Goal: Task Accomplishment & Management: Manage account settings

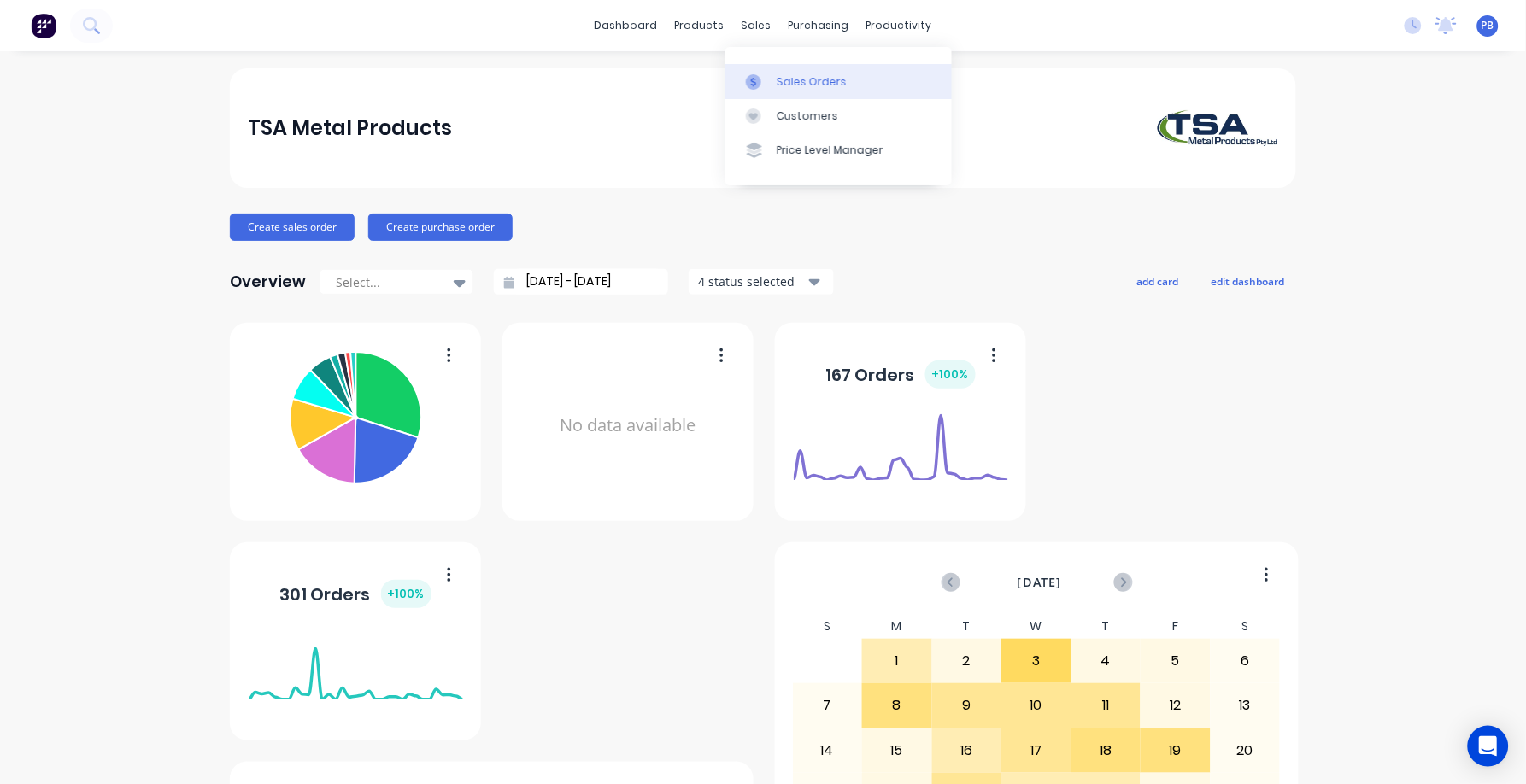
click at [791, 71] on link "Sales Orders" at bounding box center [838, 81] width 226 height 34
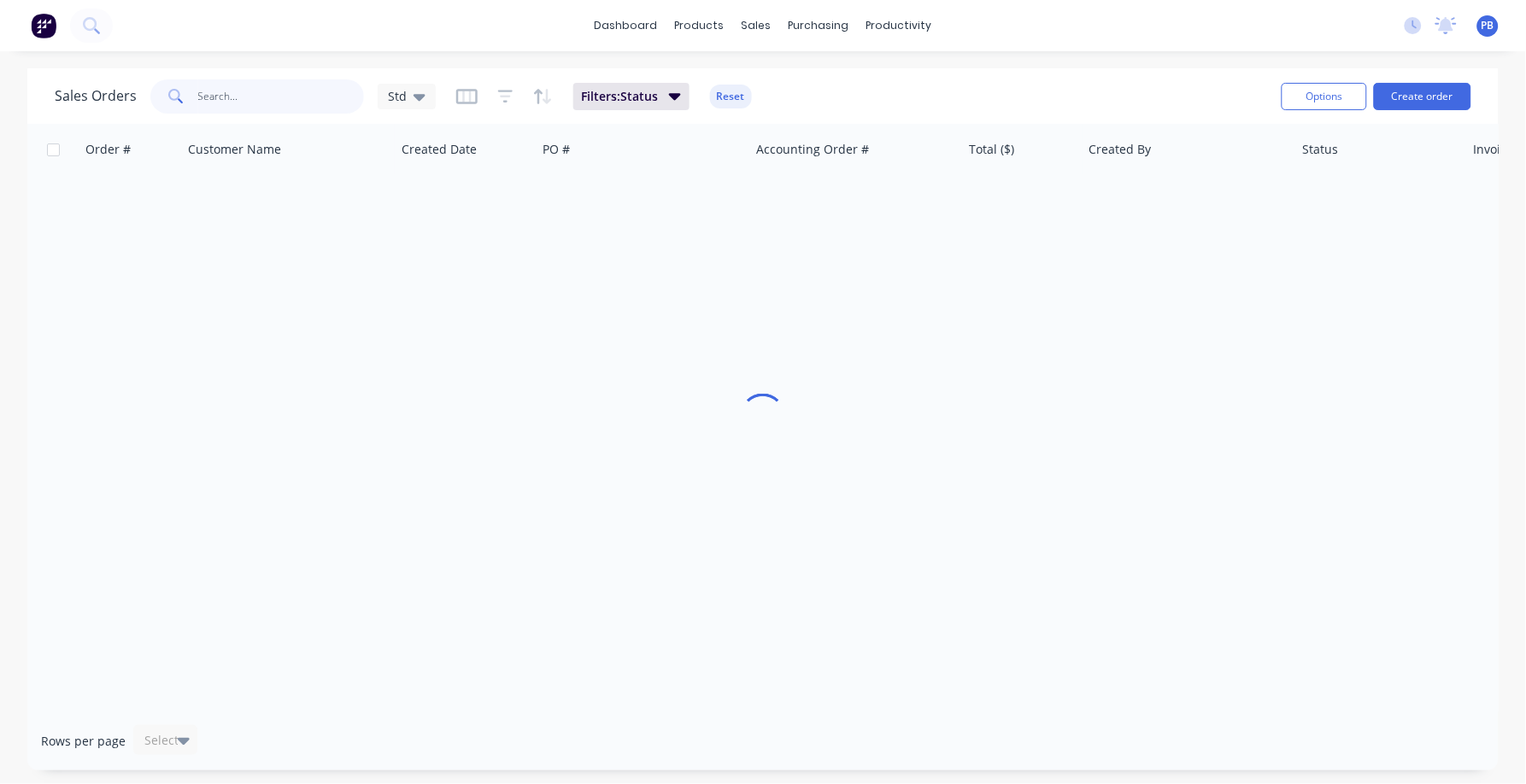
click at [236, 90] on input "text" at bounding box center [281, 96] width 166 height 34
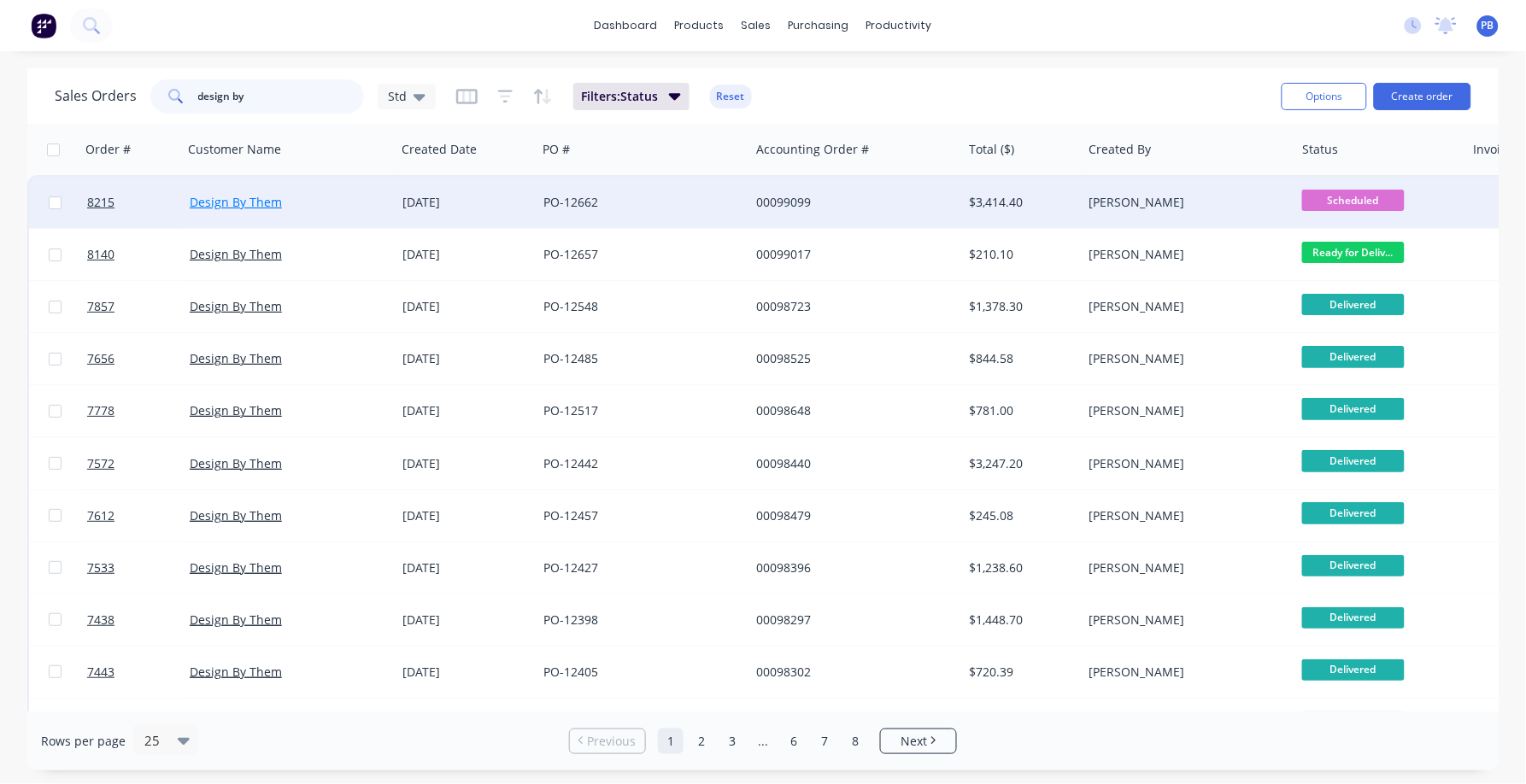
type input "design by"
click at [235, 199] on link "Design By Them" at bounding box center [235, 202] width 92 height 17
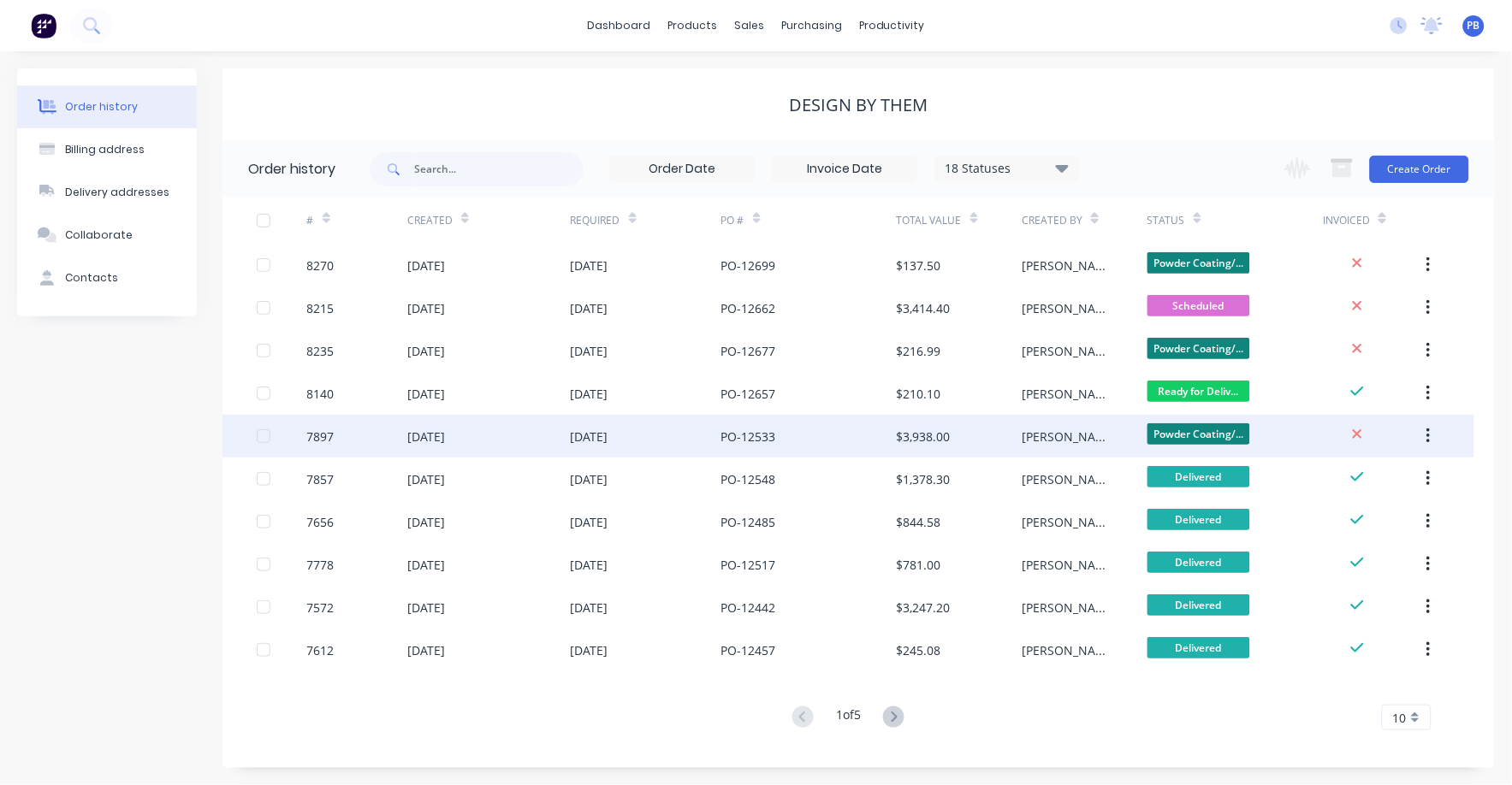
scroll to position [1, 0]
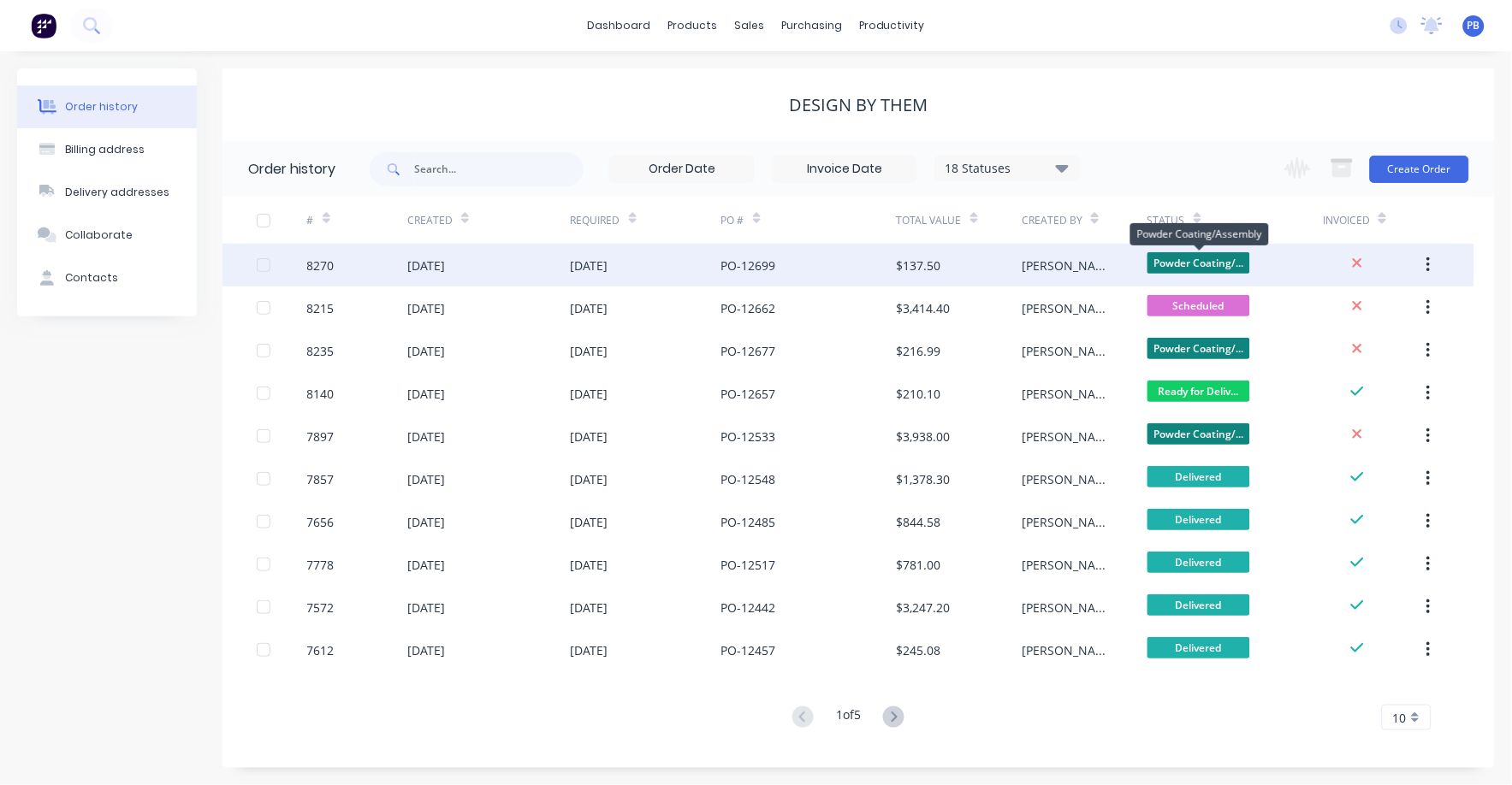
click at [1181, 252] on span "Powder Coating/..." at bounding box center [1199, 262] width 103 height 21
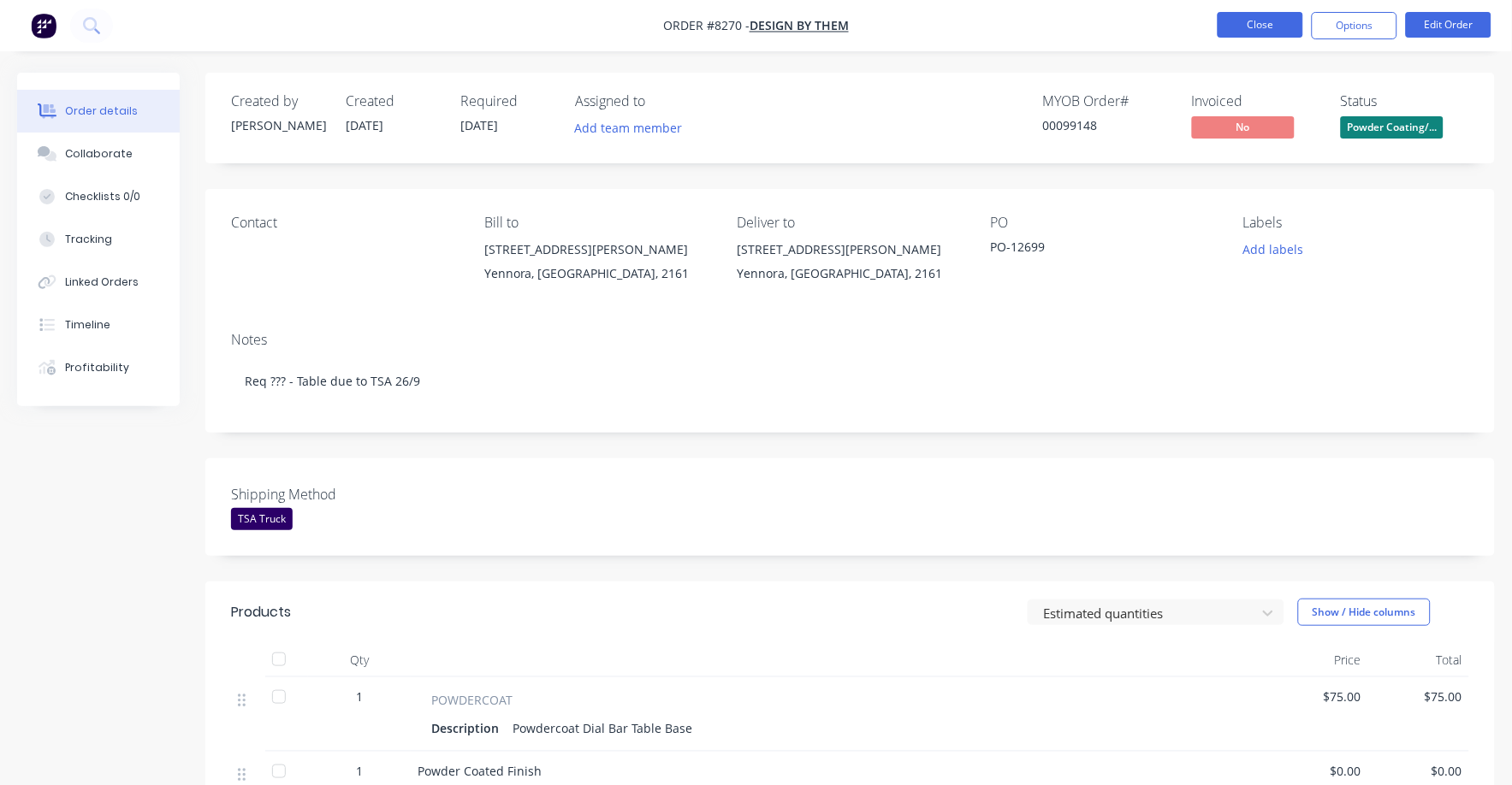
click at [1261, 27] on button "Close" at bounding box center [1260, 25] width 86 height 26
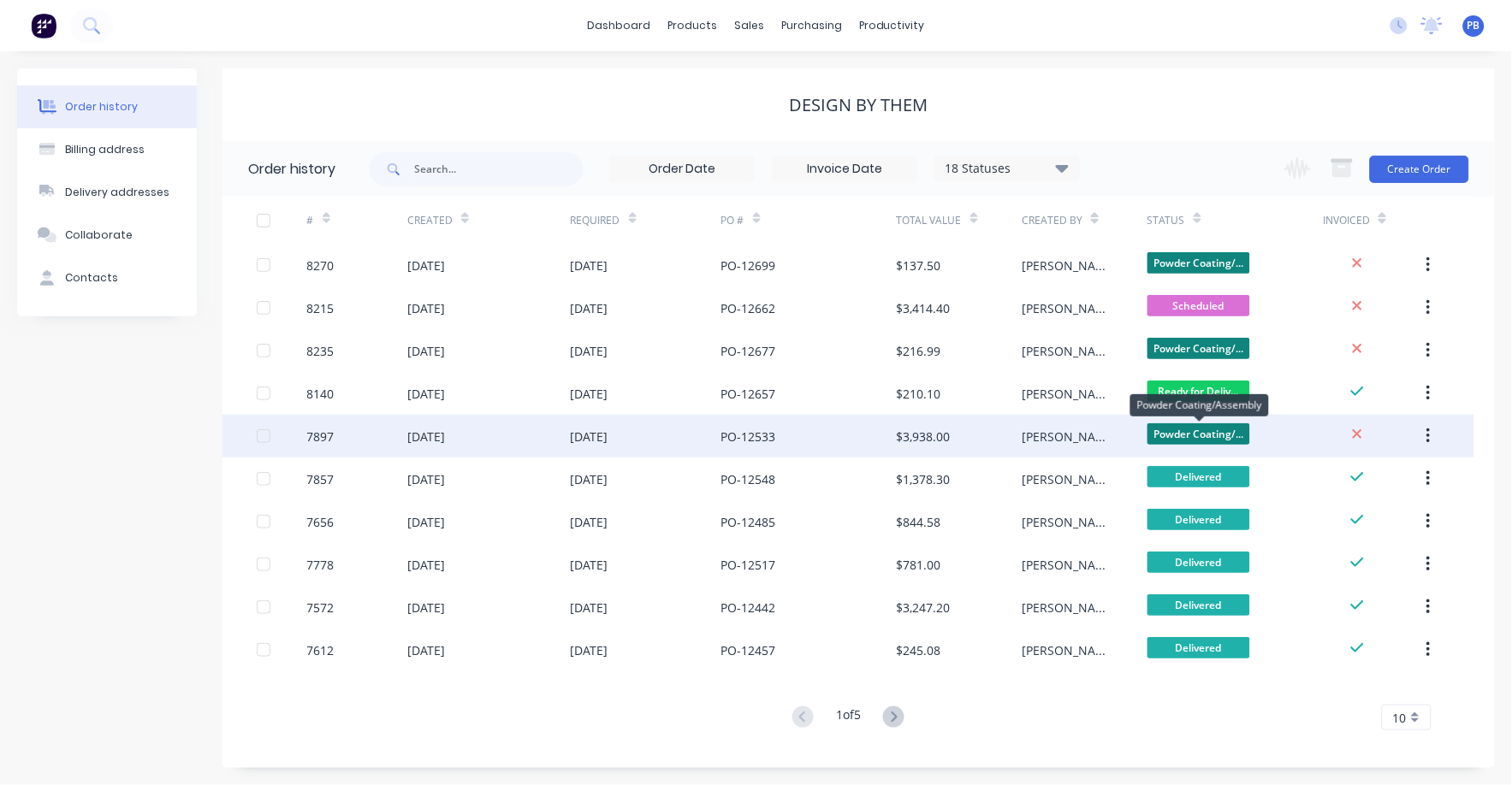
click at [1200, 430] on span "Powder Coating/..." at bounding box center [1199, 433] width 103 height 21
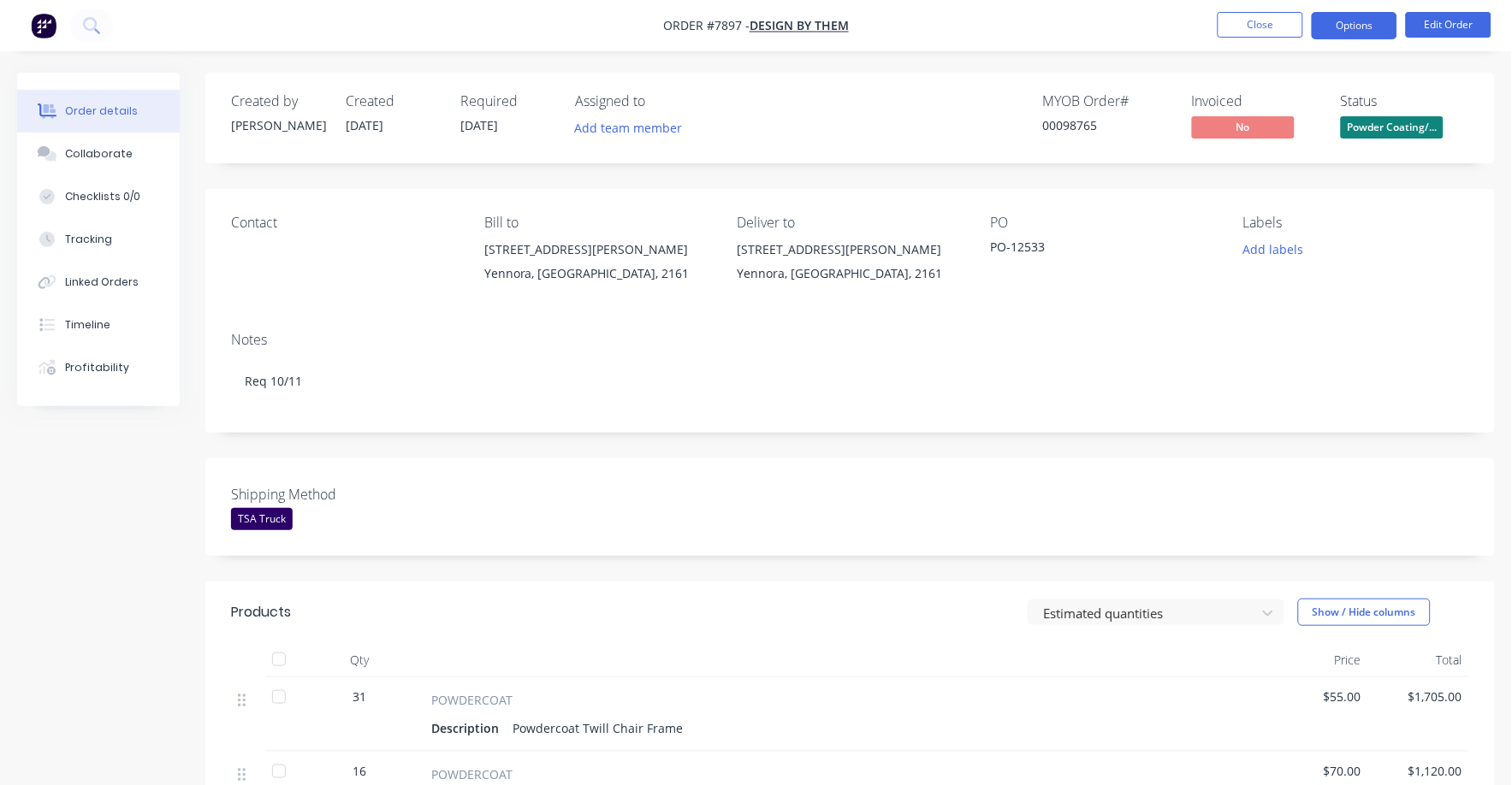
click at [1350, 27] on button "Options" at bounding box center [1354, 26] width 86 height 28
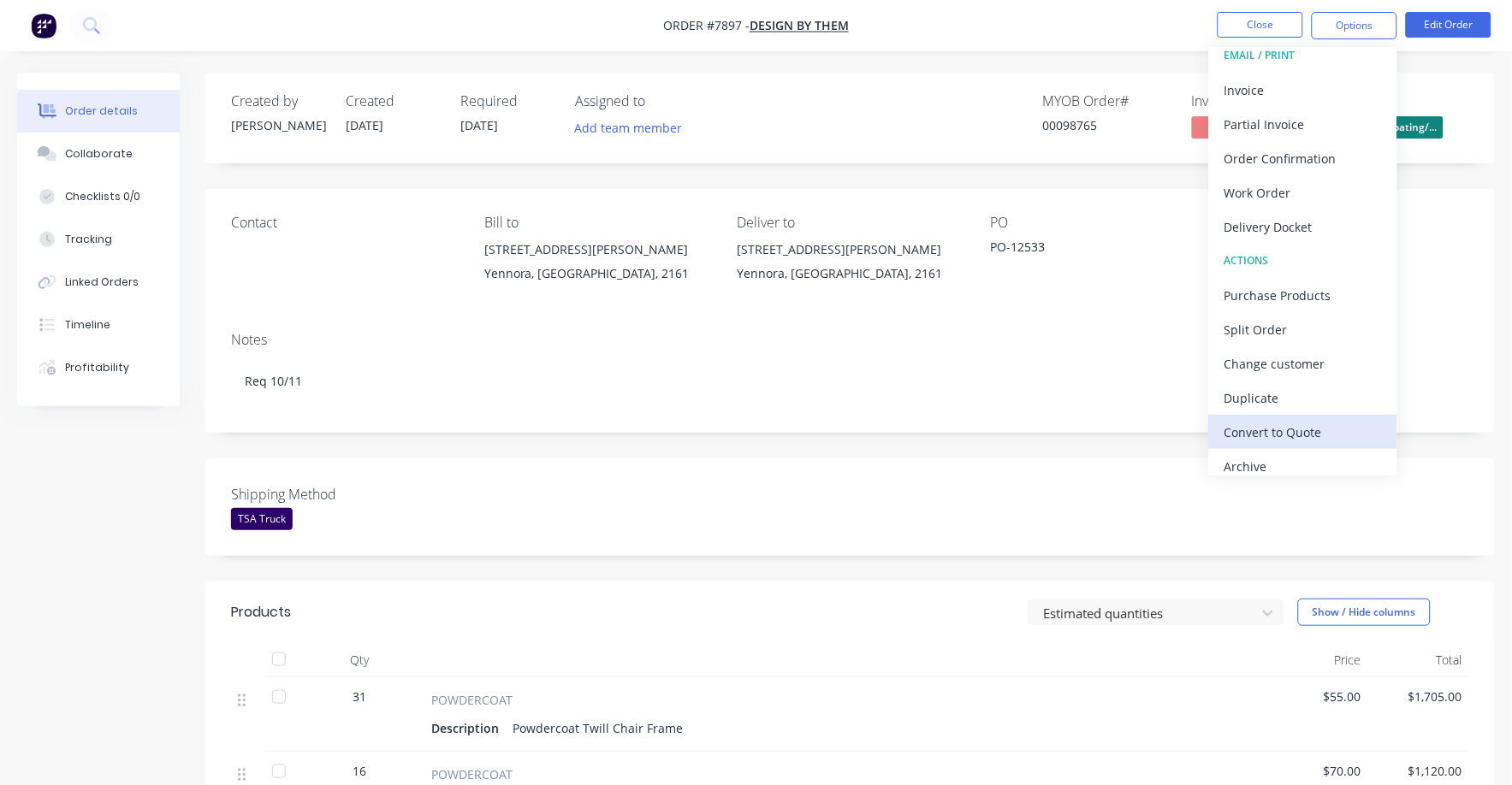
scroll to position [26, 0]
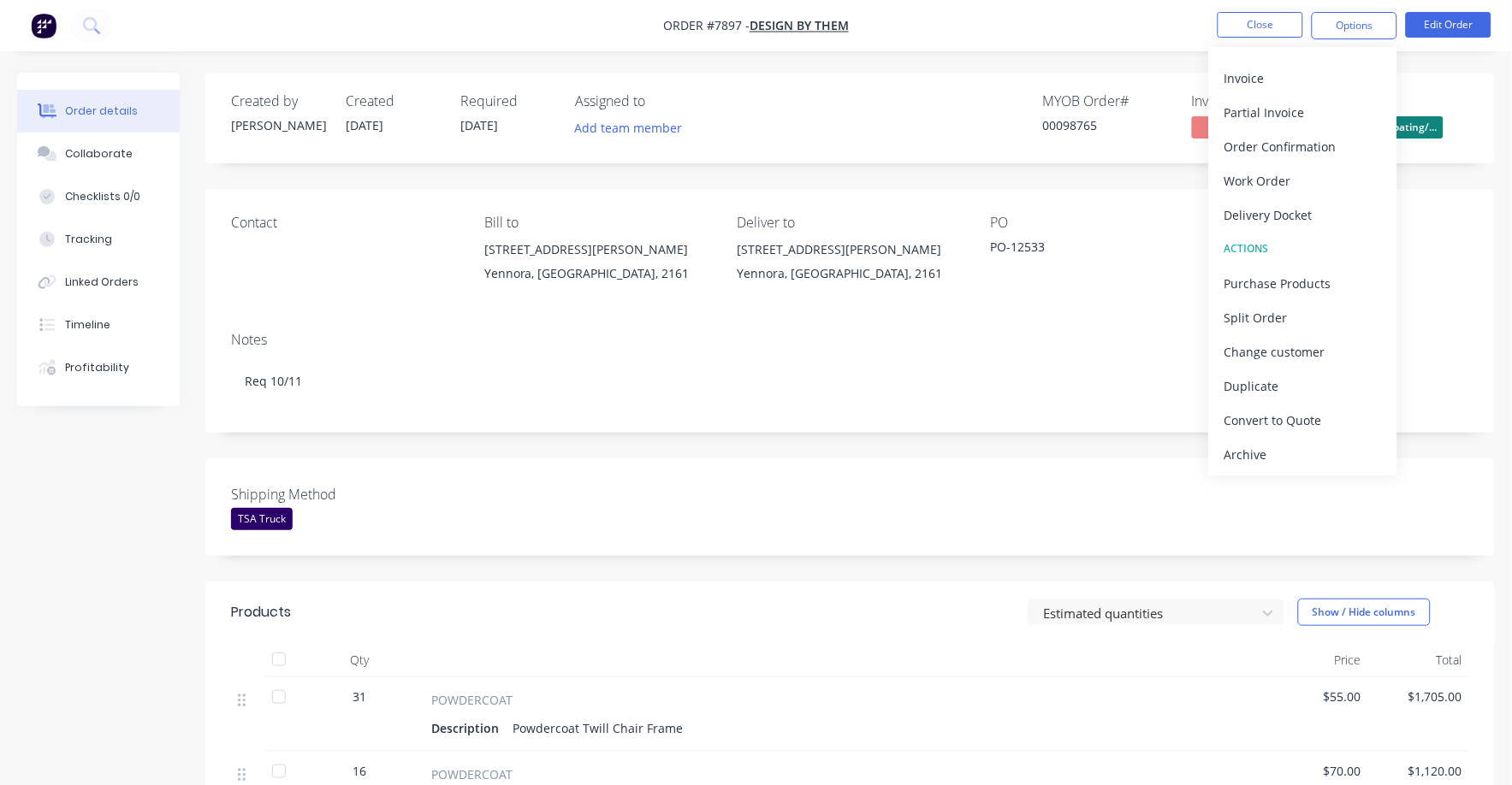
drag, startPoint x: 1256, startPoint y: 450, endPoint x: 1103, endPoint y: 439, distance: 153.4
click at [1104, 439] on div "Order #7897 - Design By Them Close Options EMAIL / PRINT Invoice Partial Invoic…" at bounding box center [756, 786] width 1512 height 1573
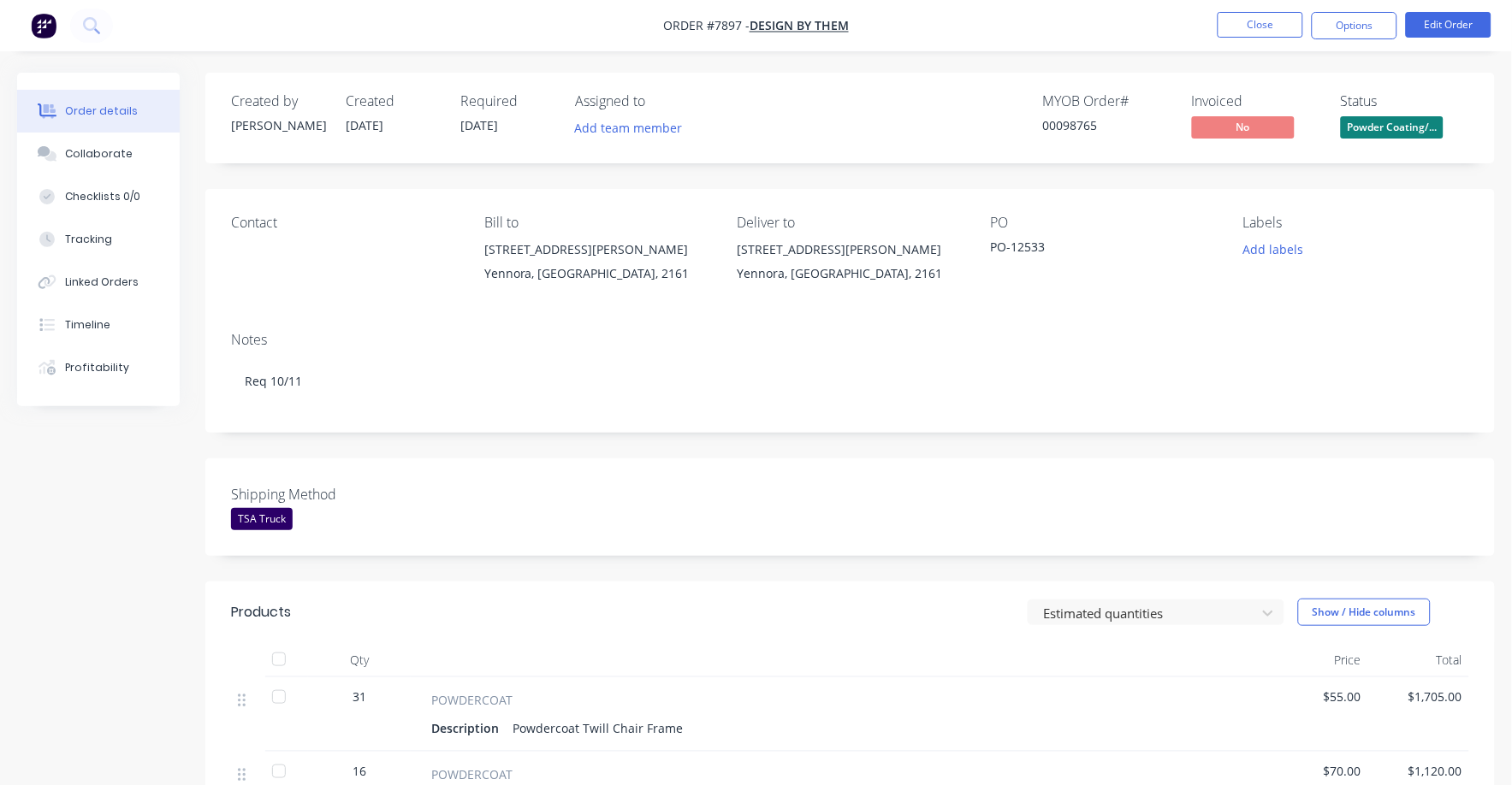
click at [1099, 414] on div "Notes Req 10/11" at bounding box center [850, 375] width 1289 height 115
click at [1395, 129] on span "Powder Coating/..." at bounding box center [1392, 126] width 103 height 21
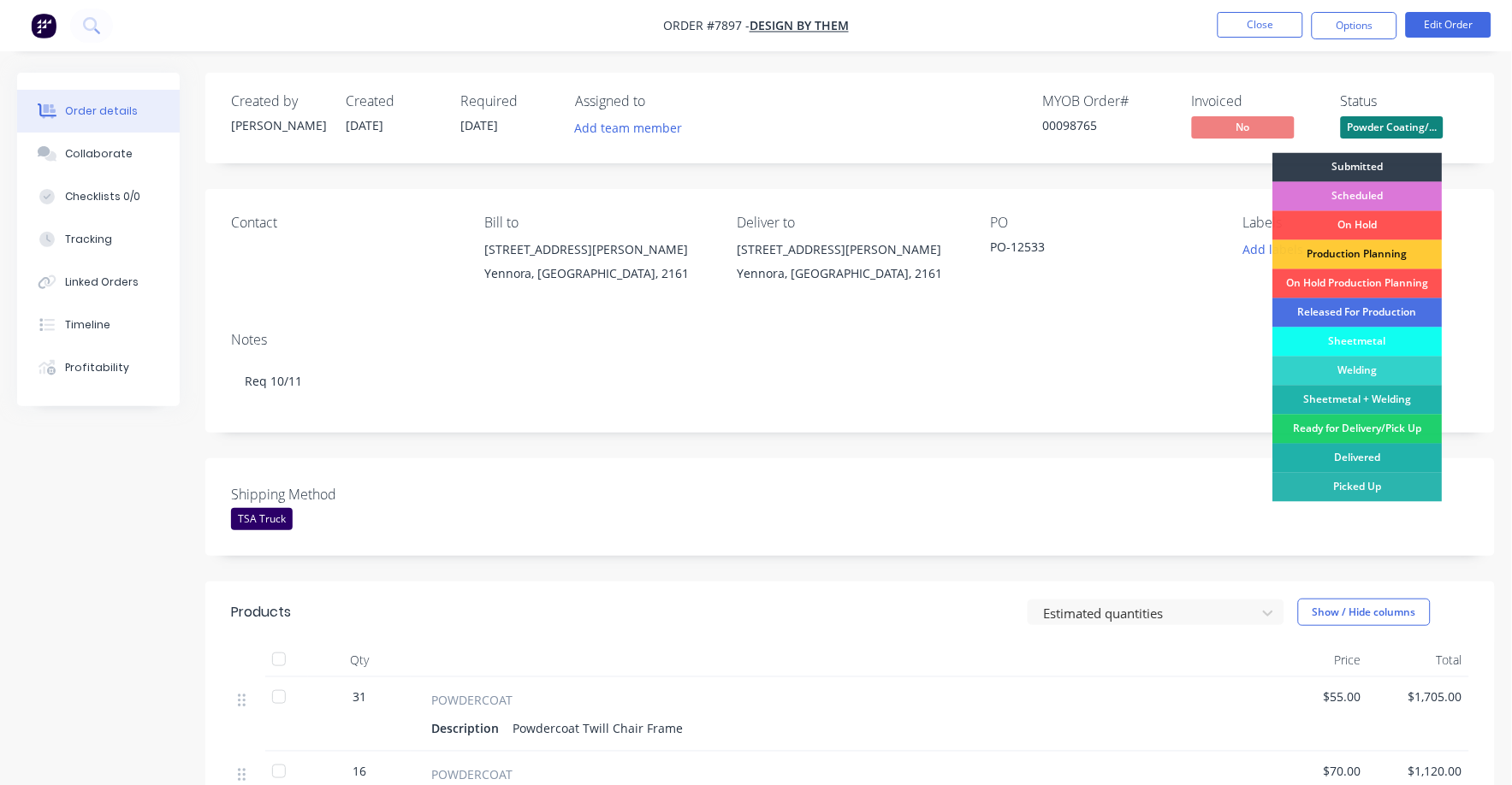
click at [1359, 455] on div "Delivered" at bounding box center [1358, 458] width 169 height 29
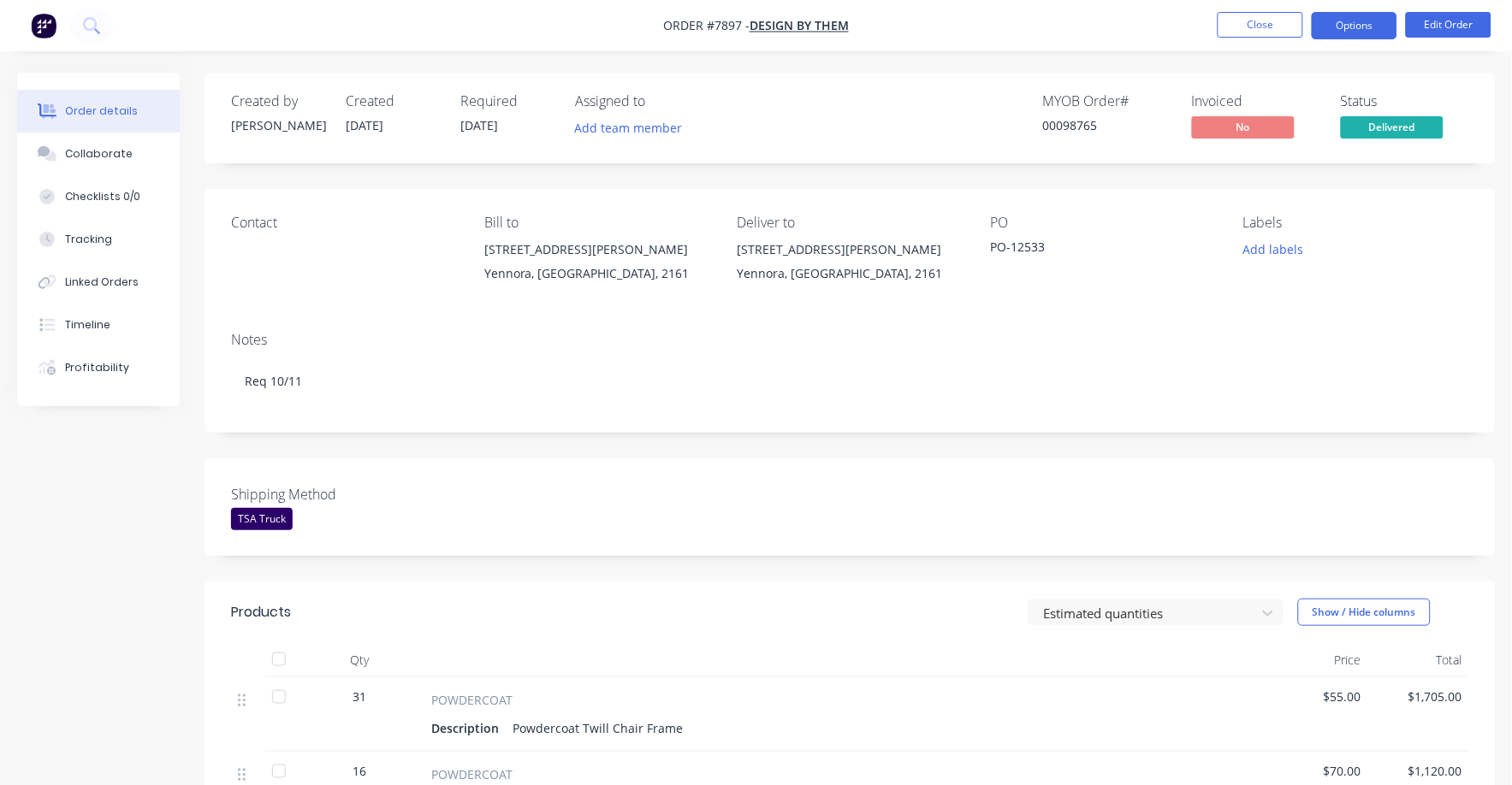
click at [1363, 23] on button "Options" at bounding box center [1354, 26] width 86 height 28
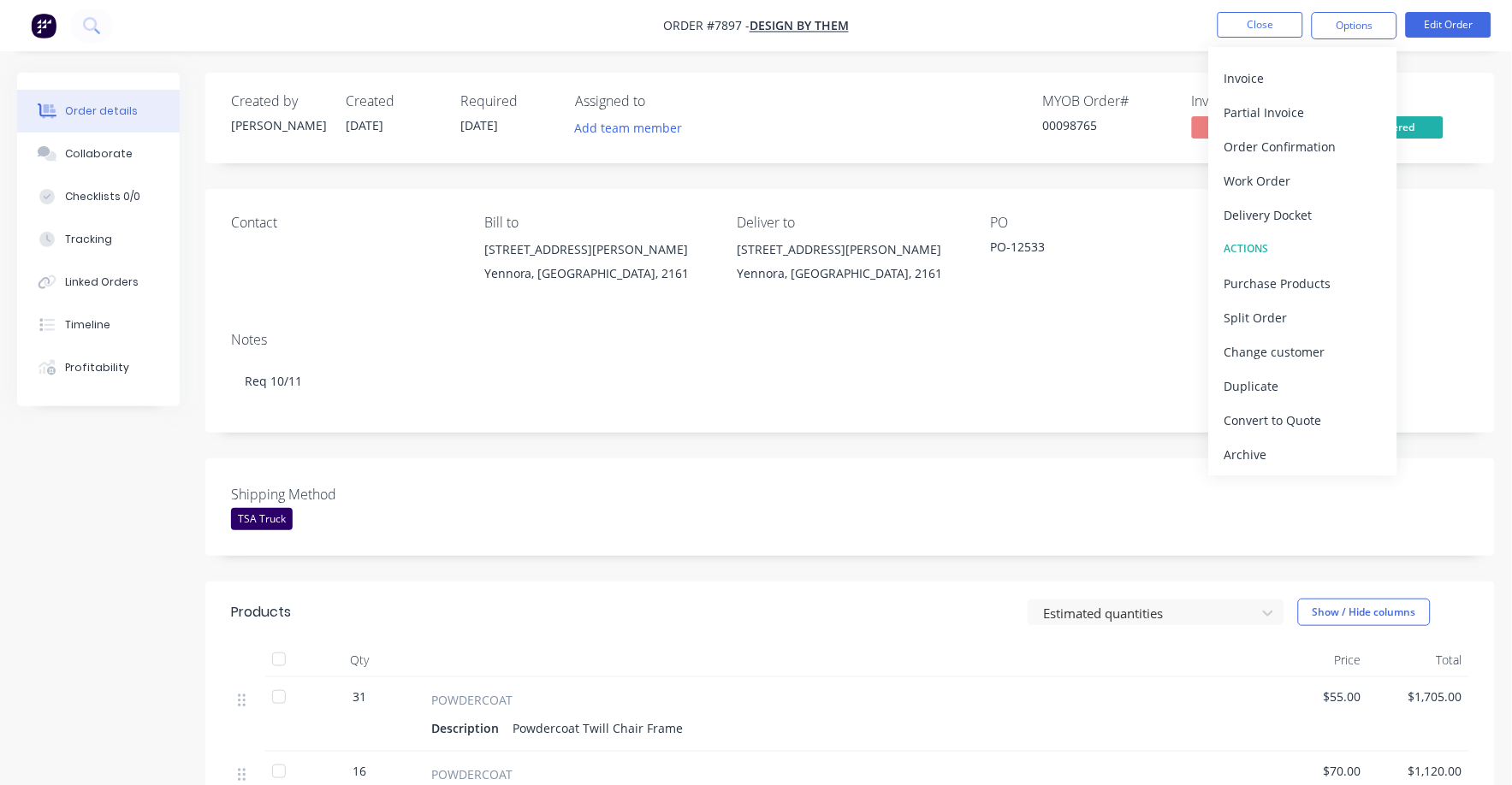
click at [1262, 454] on div "Archive" at bounding box center [1303, 454] width 157 height 25
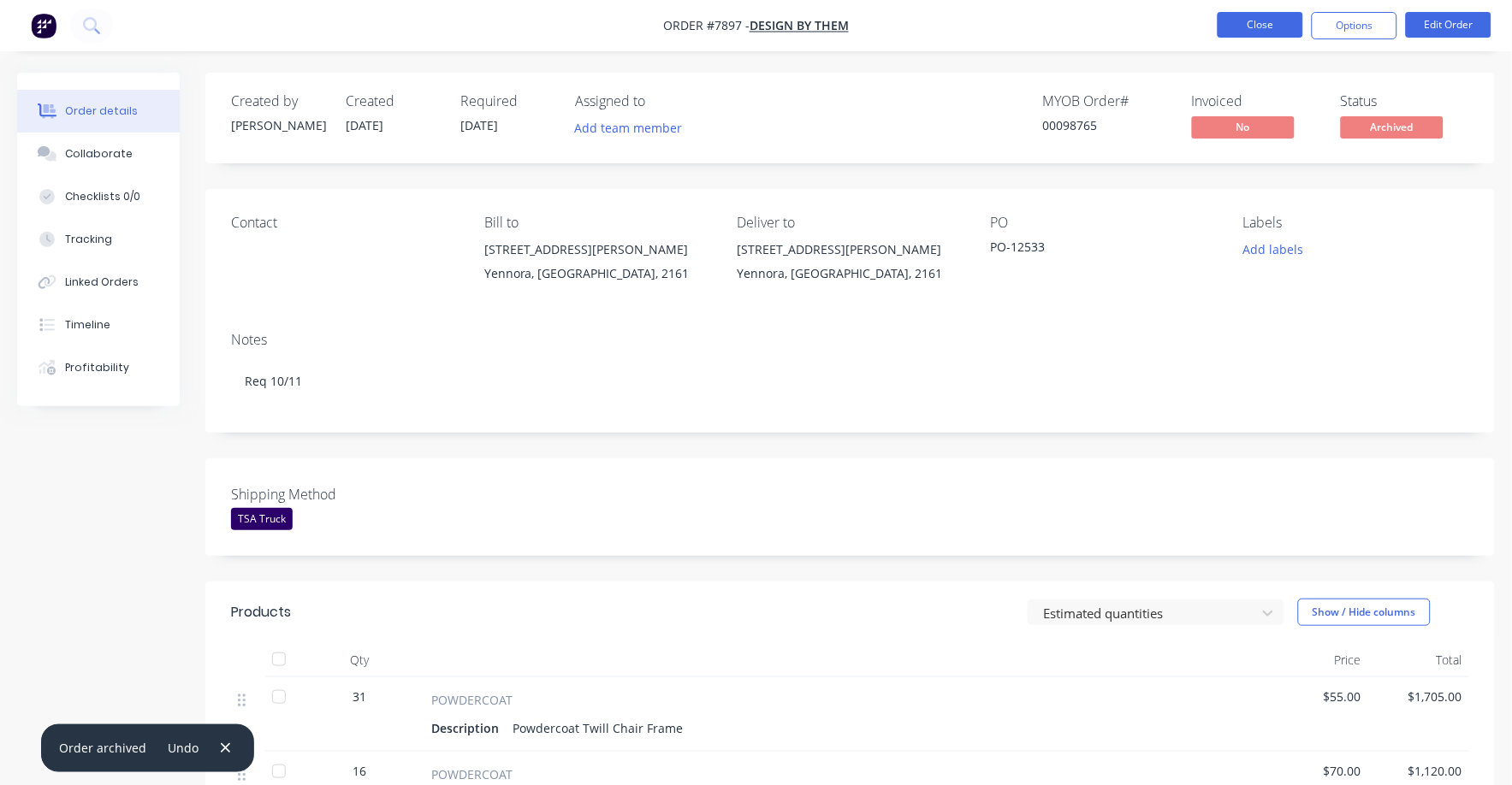
click at [1277, 12] on button "Close" at bounding box center [1260, 25] width 86 height 26
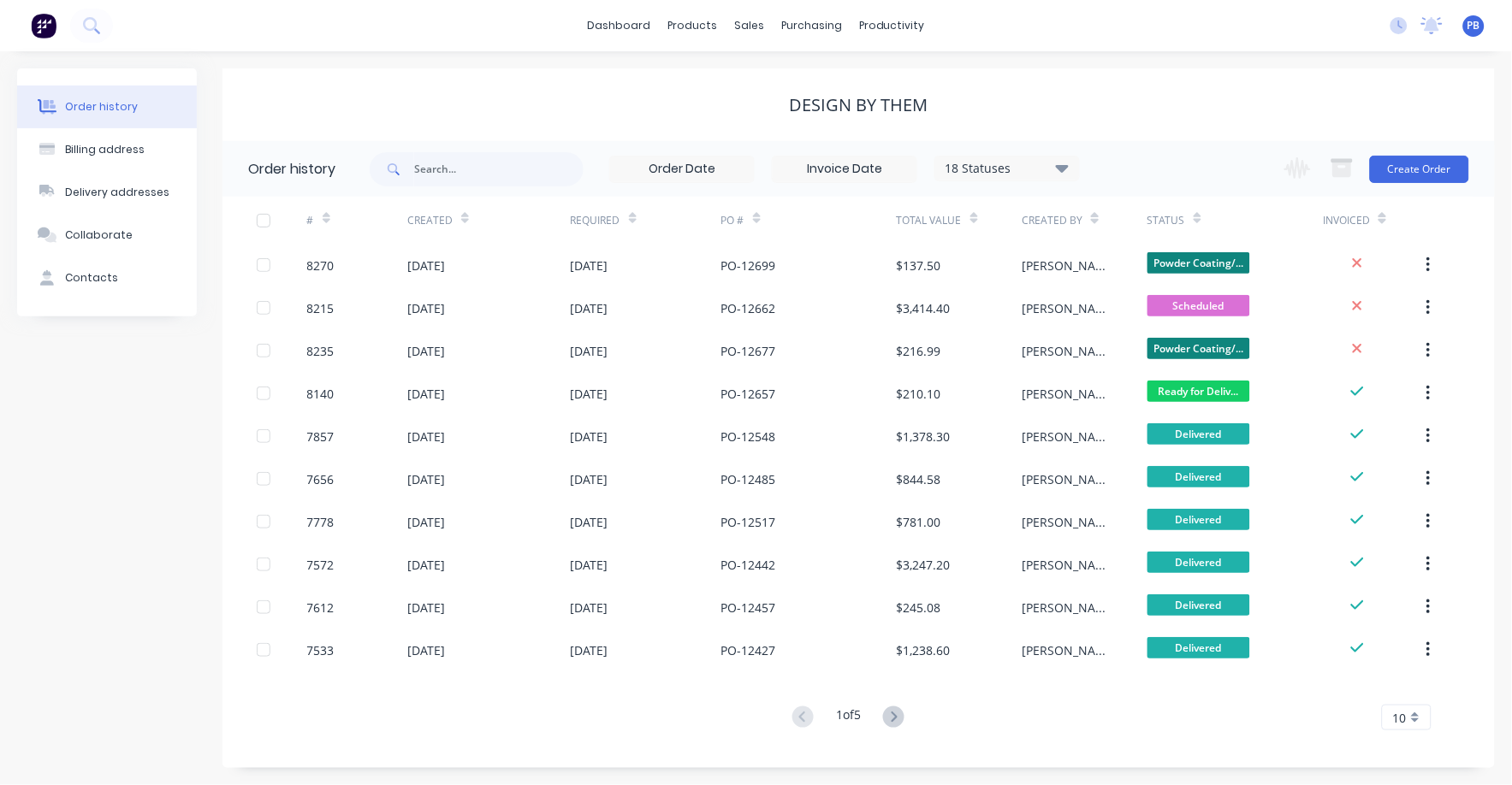
scroll to position [1, 0]
